Goal: Information Seeking & Learning: Learn about a topic

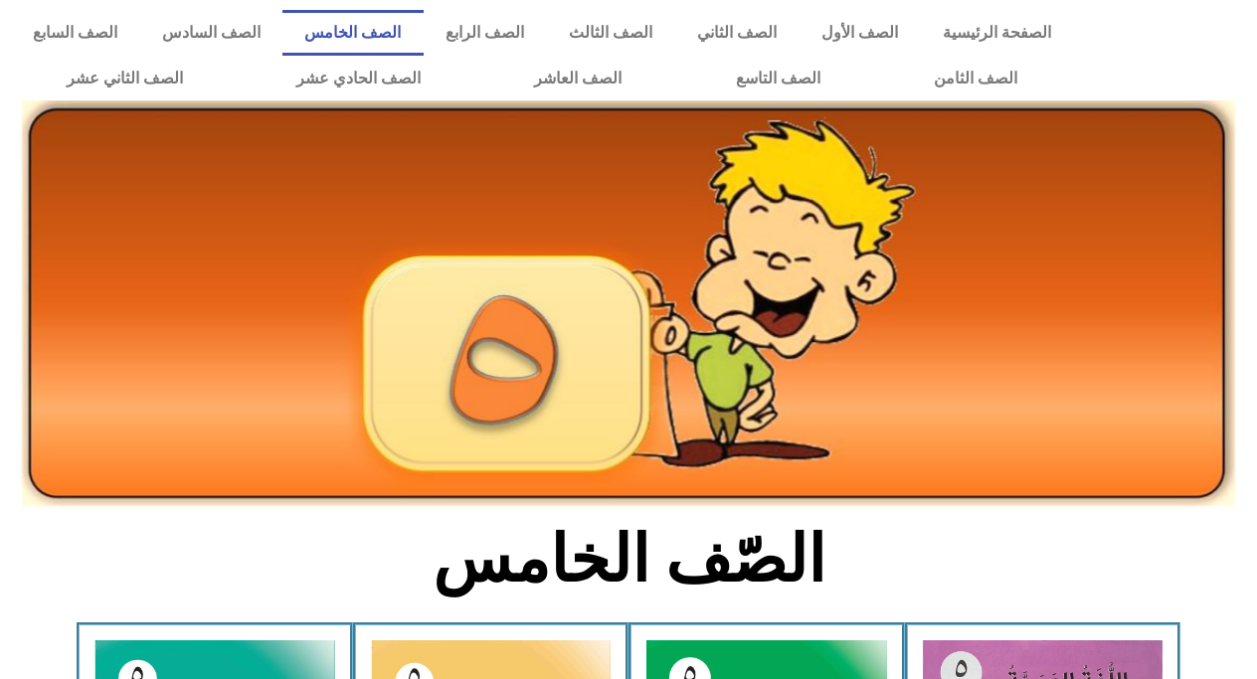
click at [1240, 40] on div at bounding box center [1170, 55] width 173 height 111
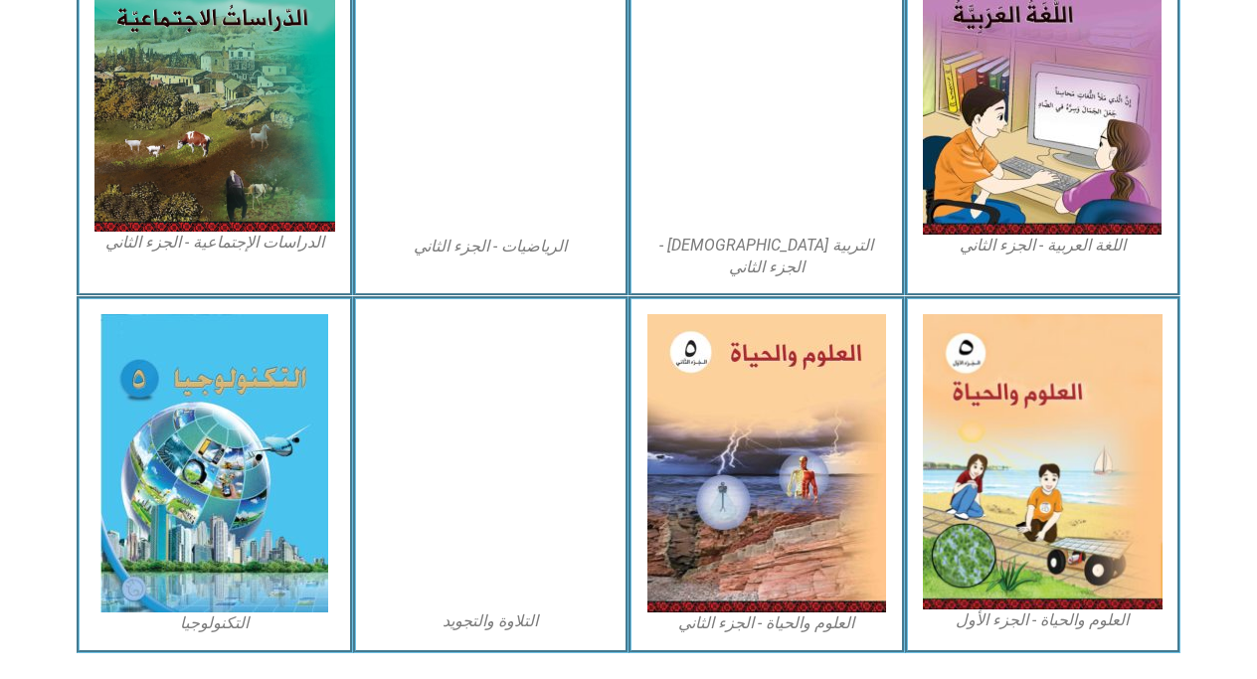
scroll to position [1102, 0]
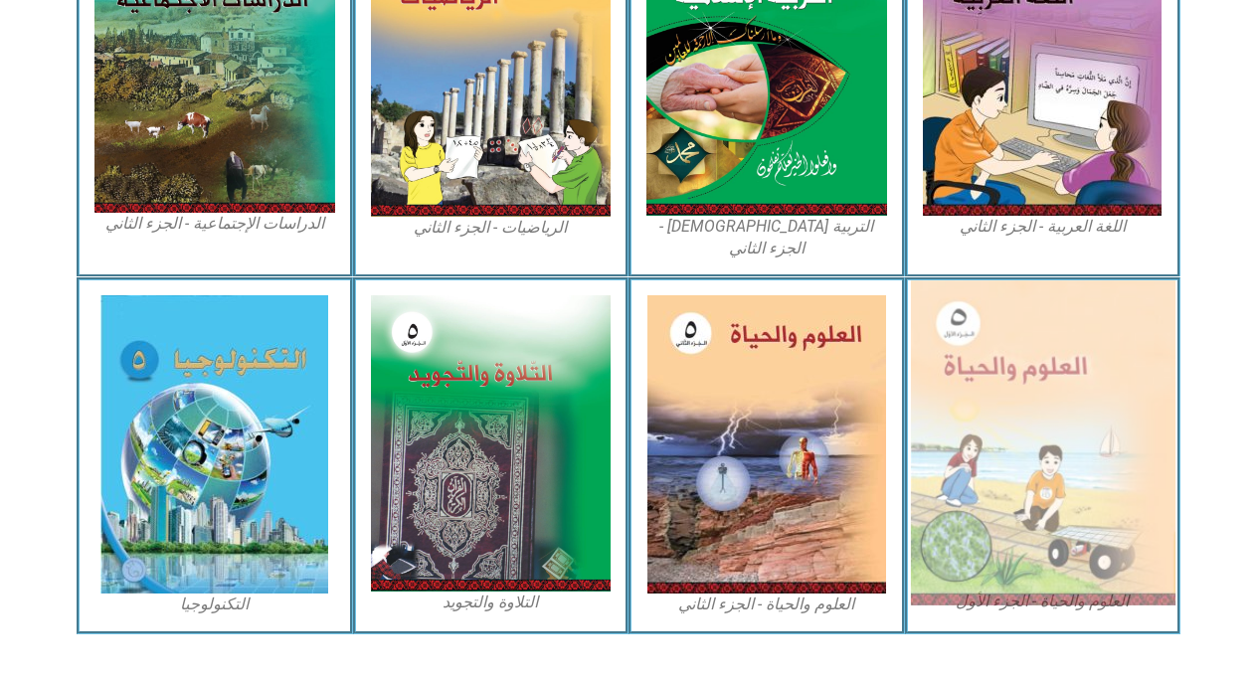
click at [1051, 384] on img at bounding box center [1042, 443] width 265 height 325
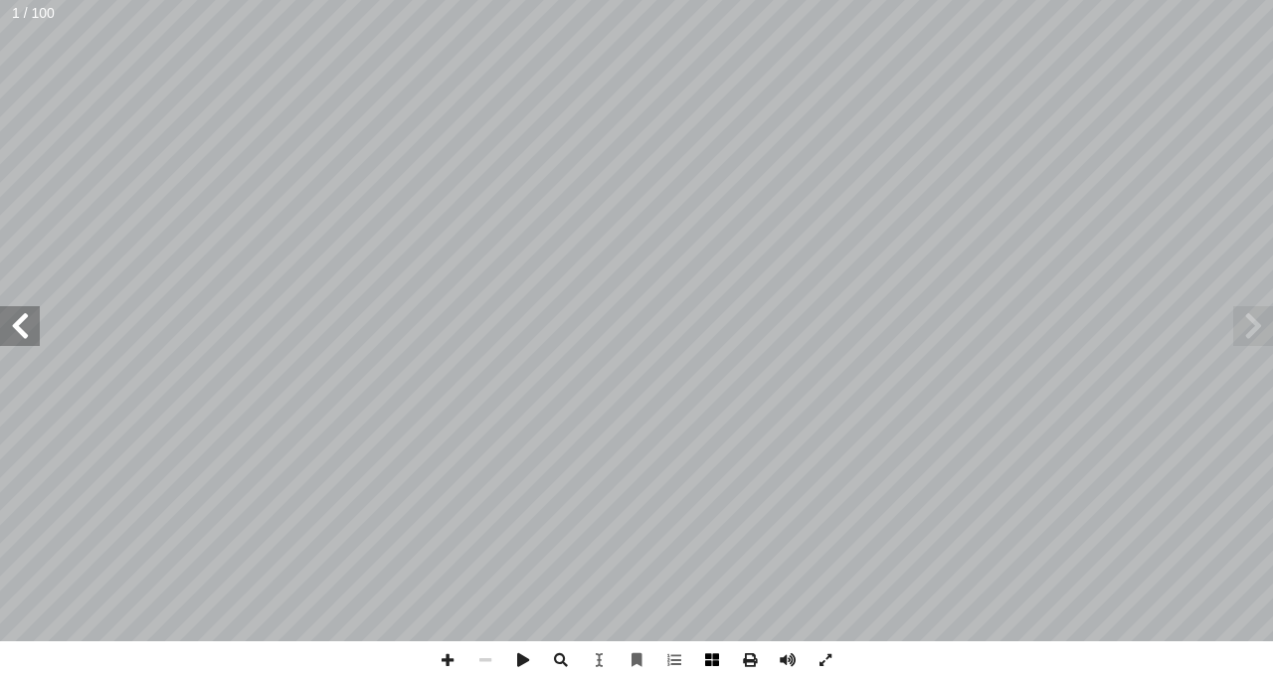
click at [724, 652] on span at bounding box center [712, 661] width 38 height 38
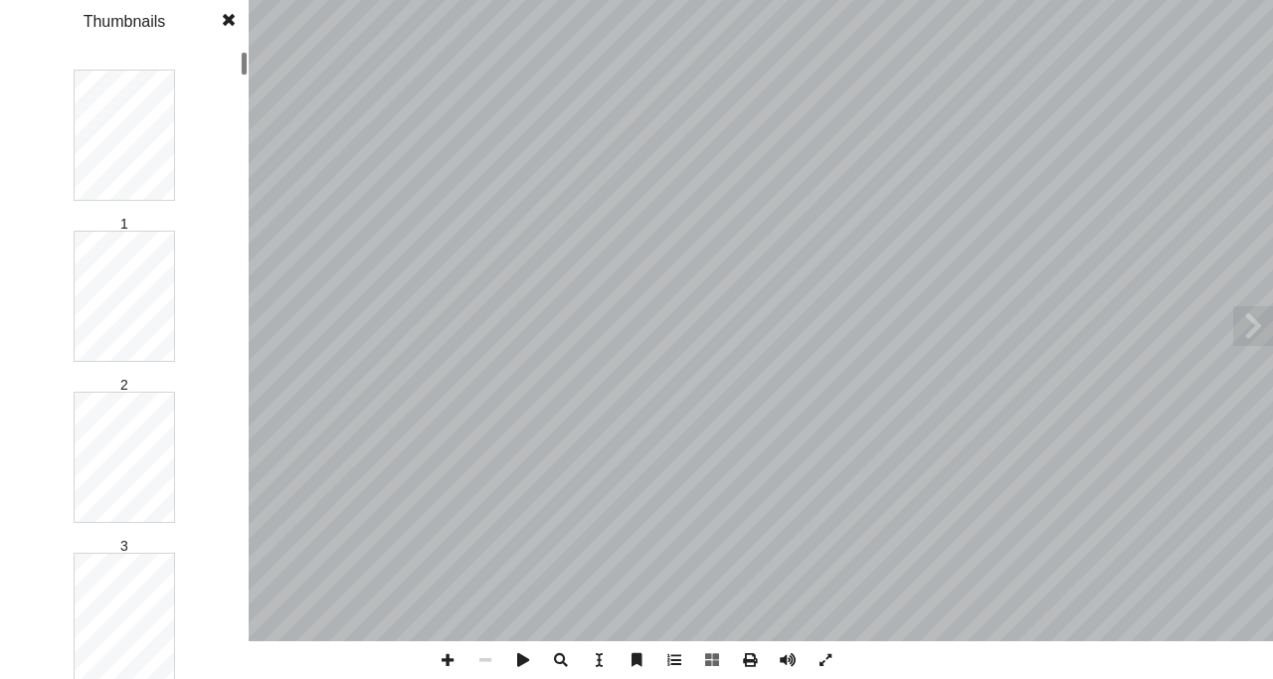
click at [241, 87] on div at bounding box center [244, 365] width 7 height 626
click at [243, 213] on div at bounding box center [244, 216] width 7 height 24
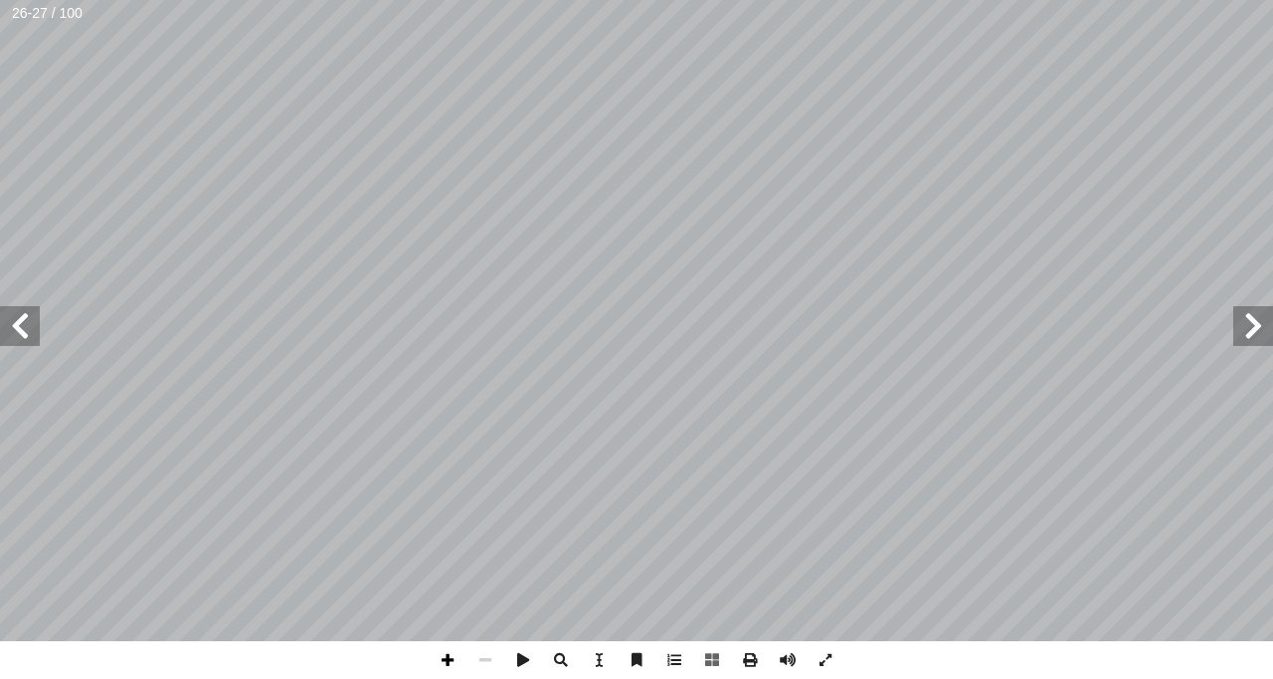
click at [440, 663] on span at bounding box center [448, 661] width 38 height 38
